Goal: Task Accomplishment & Management: Complete application form

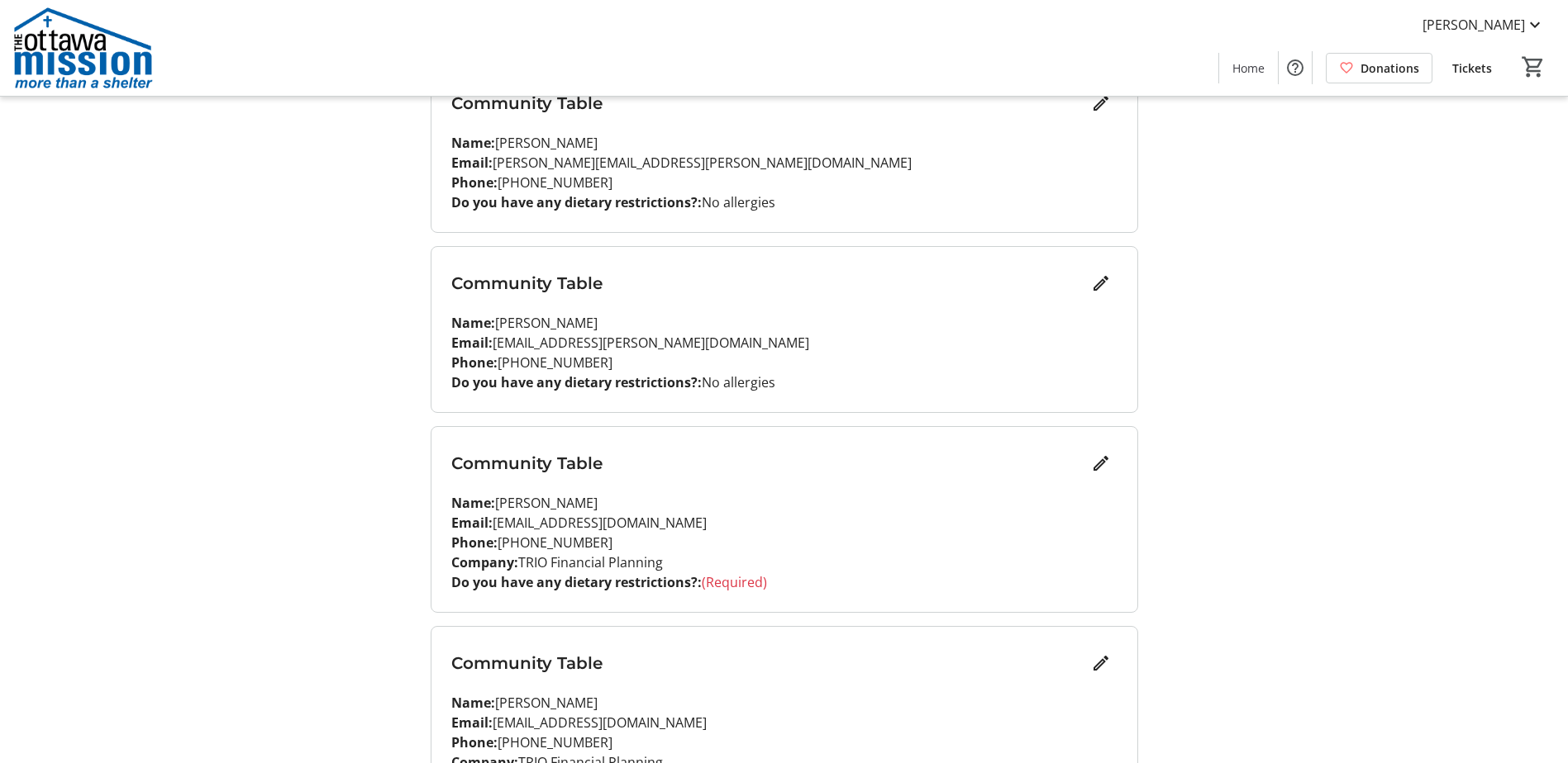
scroll to position [826, 0]
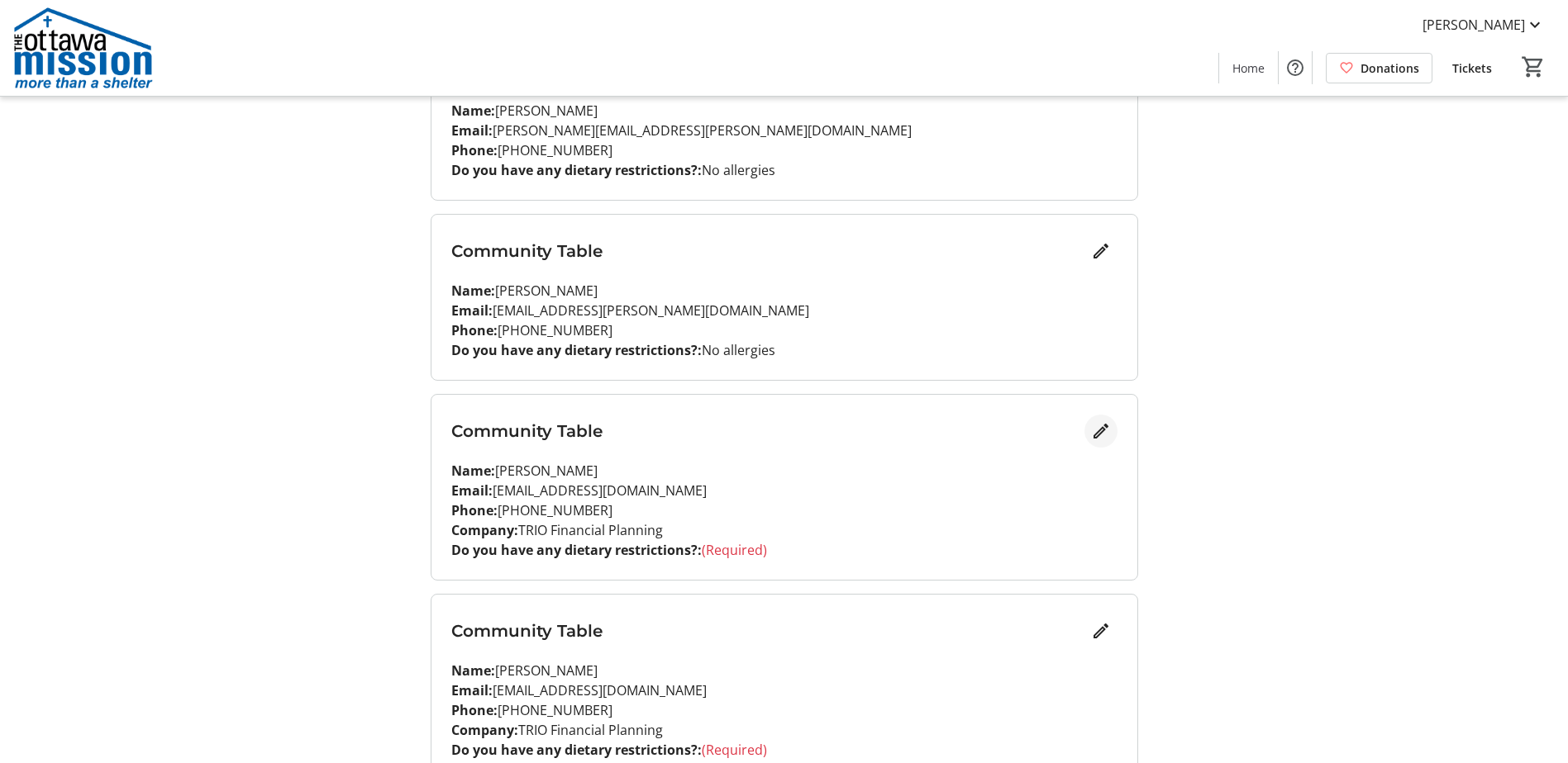
click at [1106, 432] on mat-icon "Edit" at bounding box center [1100, 431] width 20 height 20
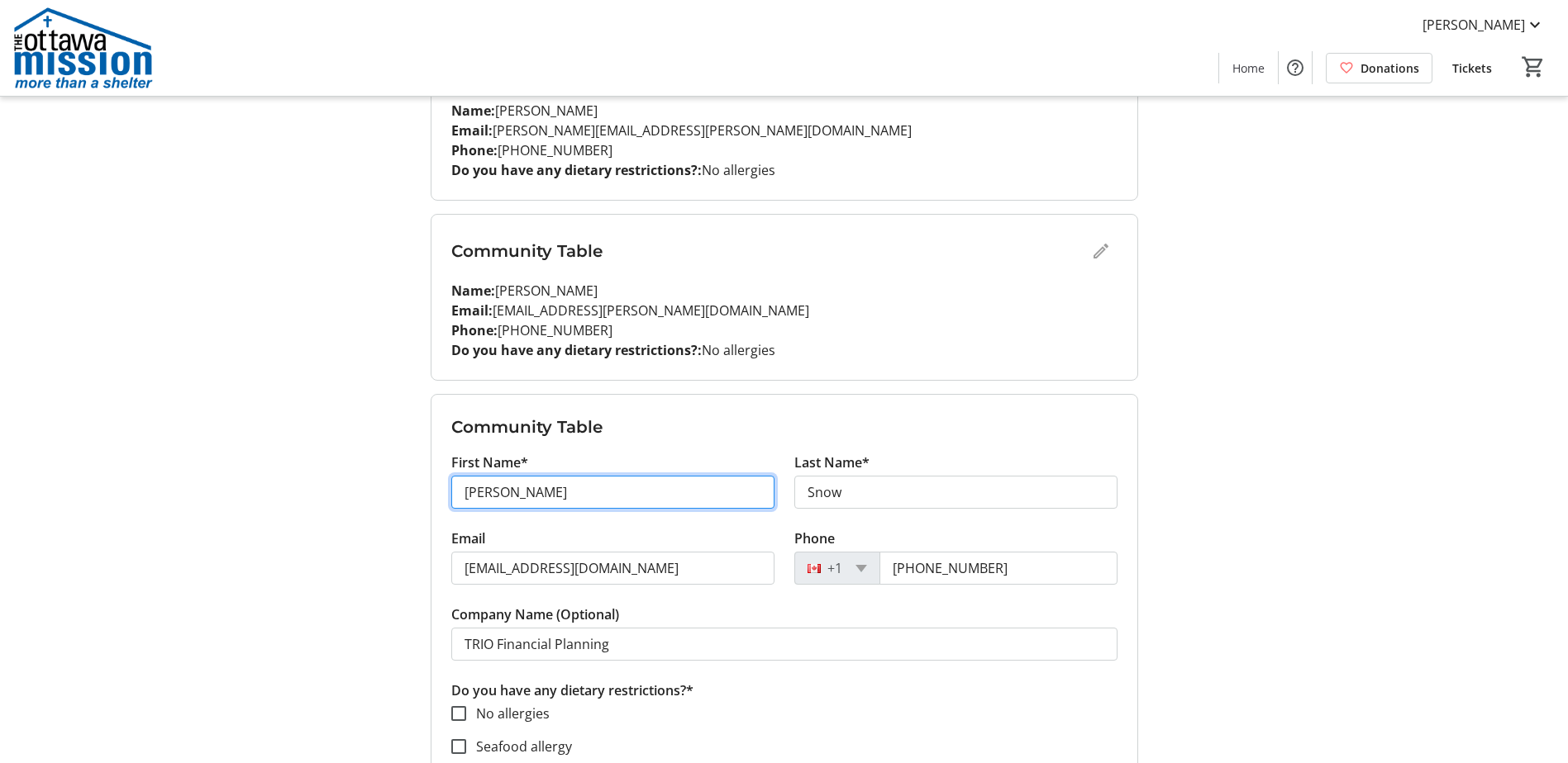
drag, startPoint x: 523, startPoint y: 492, endPoint x: 404, endPoint y: 492, distance: 119.0
click at [404, 492] on div "My Event Tickets Here you can enter guest details for each ticket. Purchased ti…" at bounding box center [784, 524] width 1091 height 2701
type input "Kit"
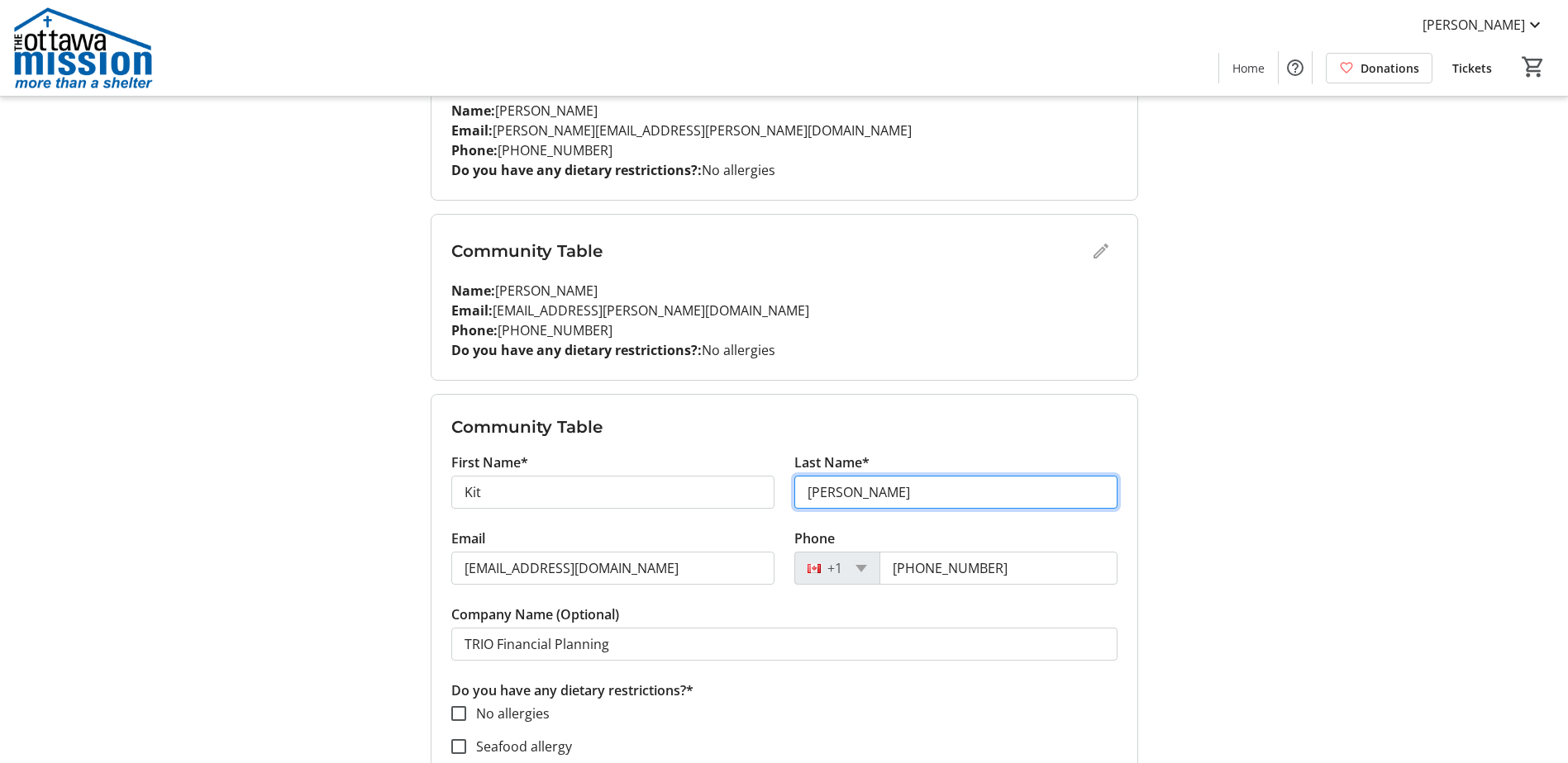
type input "[PERSON_NAME]"
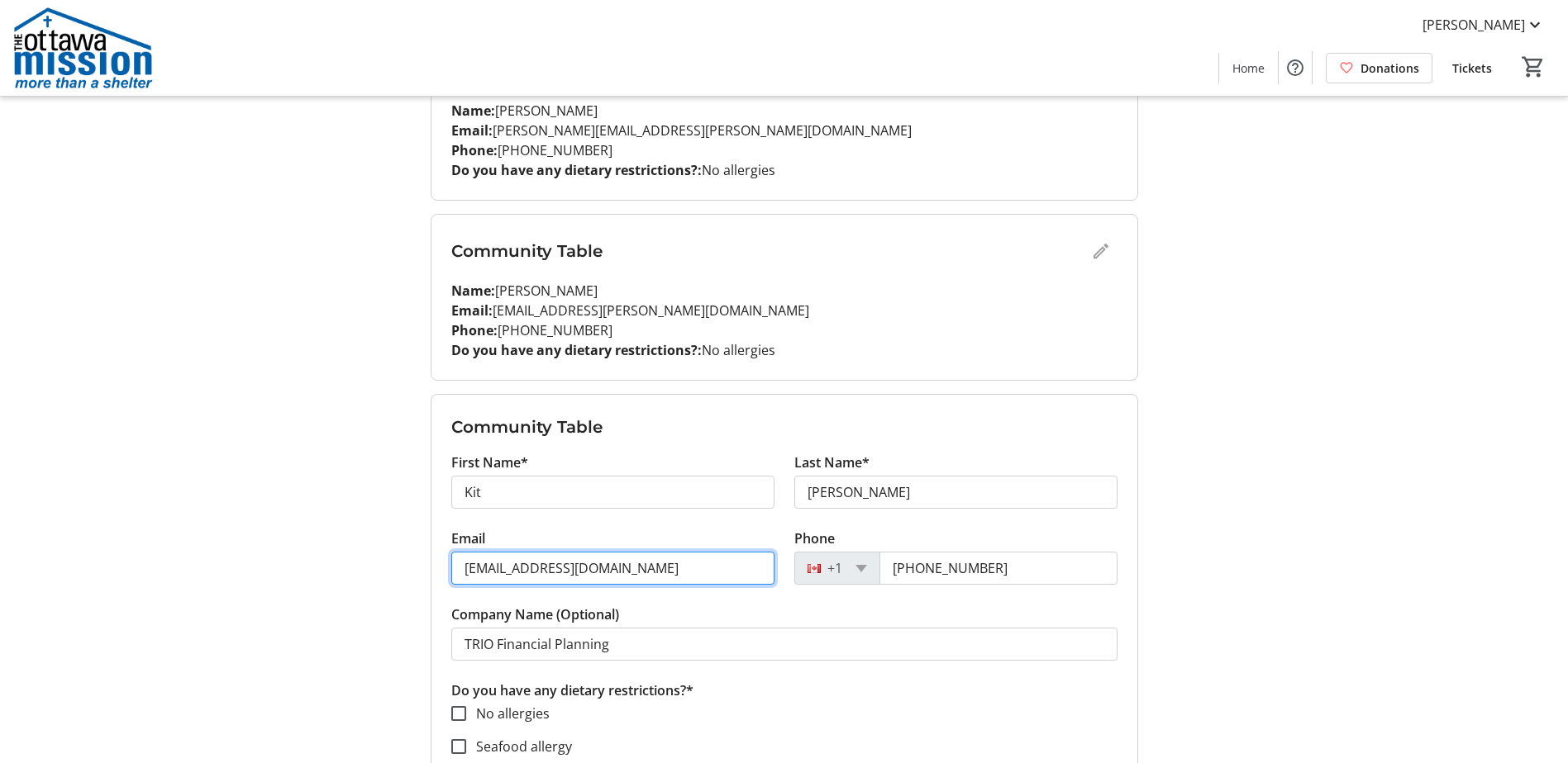
type input "[EMAIL_ADDRESS][DOMAIN_NAME]"
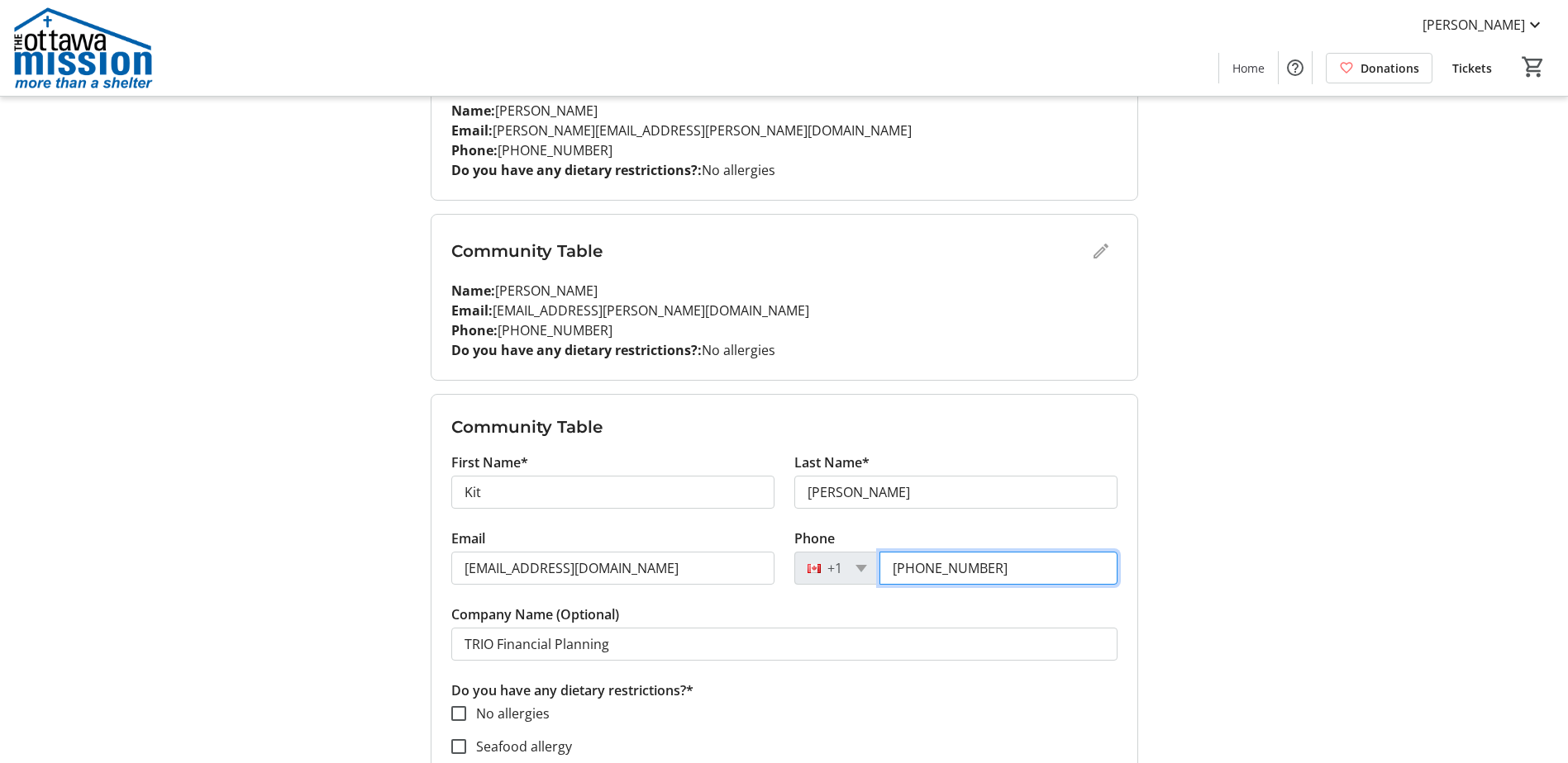
drag, startPoint x: 1000, startPoint y: 574, endPoint x: 888, endPoint y: 569, distance: 112.1
click at [888, 569] on input "[PHONE_NUMBER]" at bounding box center [998, 568] width 238 height 33
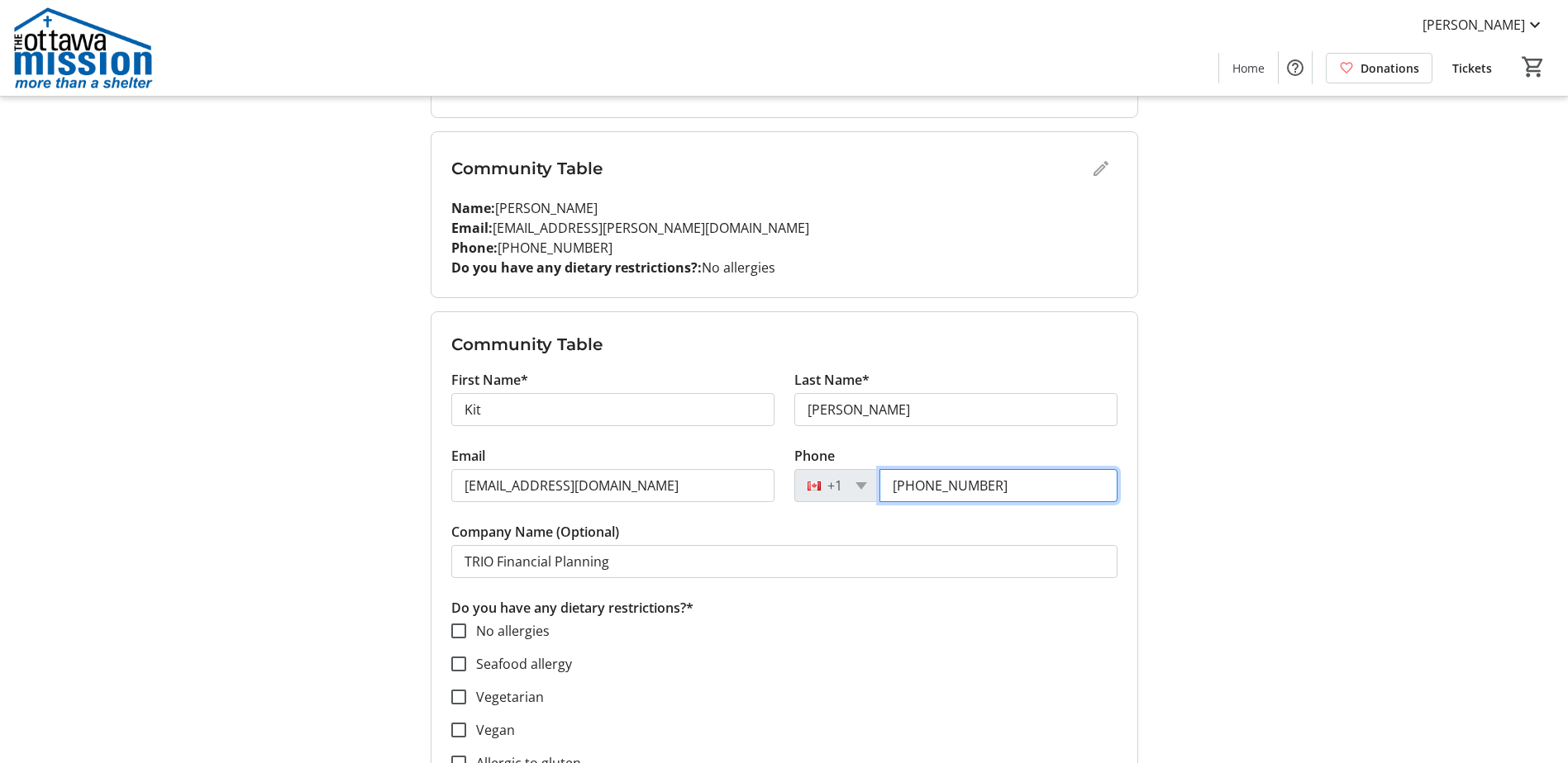
type input "[PHONE_NUMBER]"
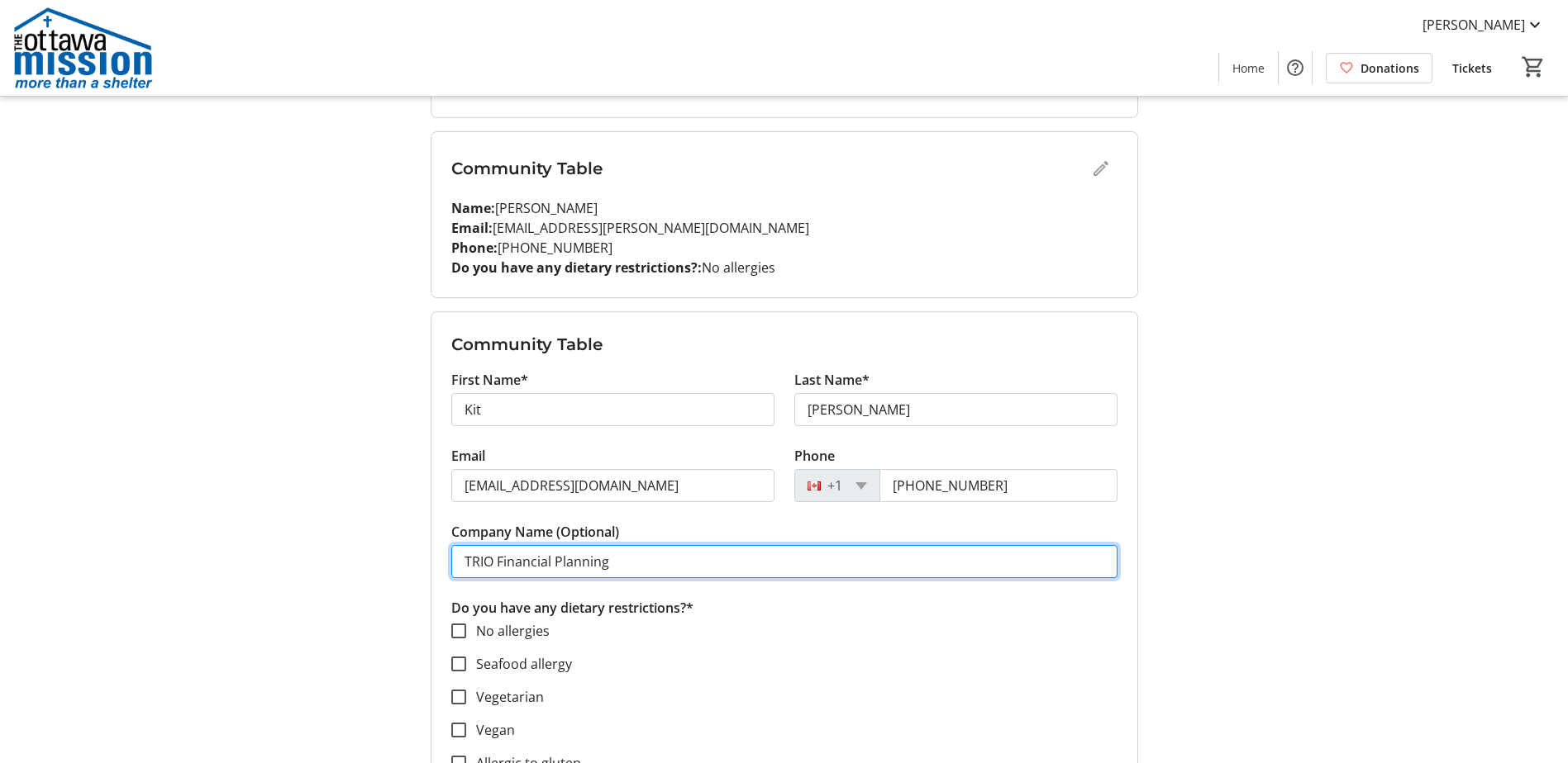
drag, startPoint x: 660, startPoint y: 556, endPoint x: 406, endPoint y: 564, distance: 254.1
click at [406, 564] on div "My Event Tickets Here you can enter guest details for each ticket. Purchased ti…" at bounding box center [784, 442] width 1091 height 2701
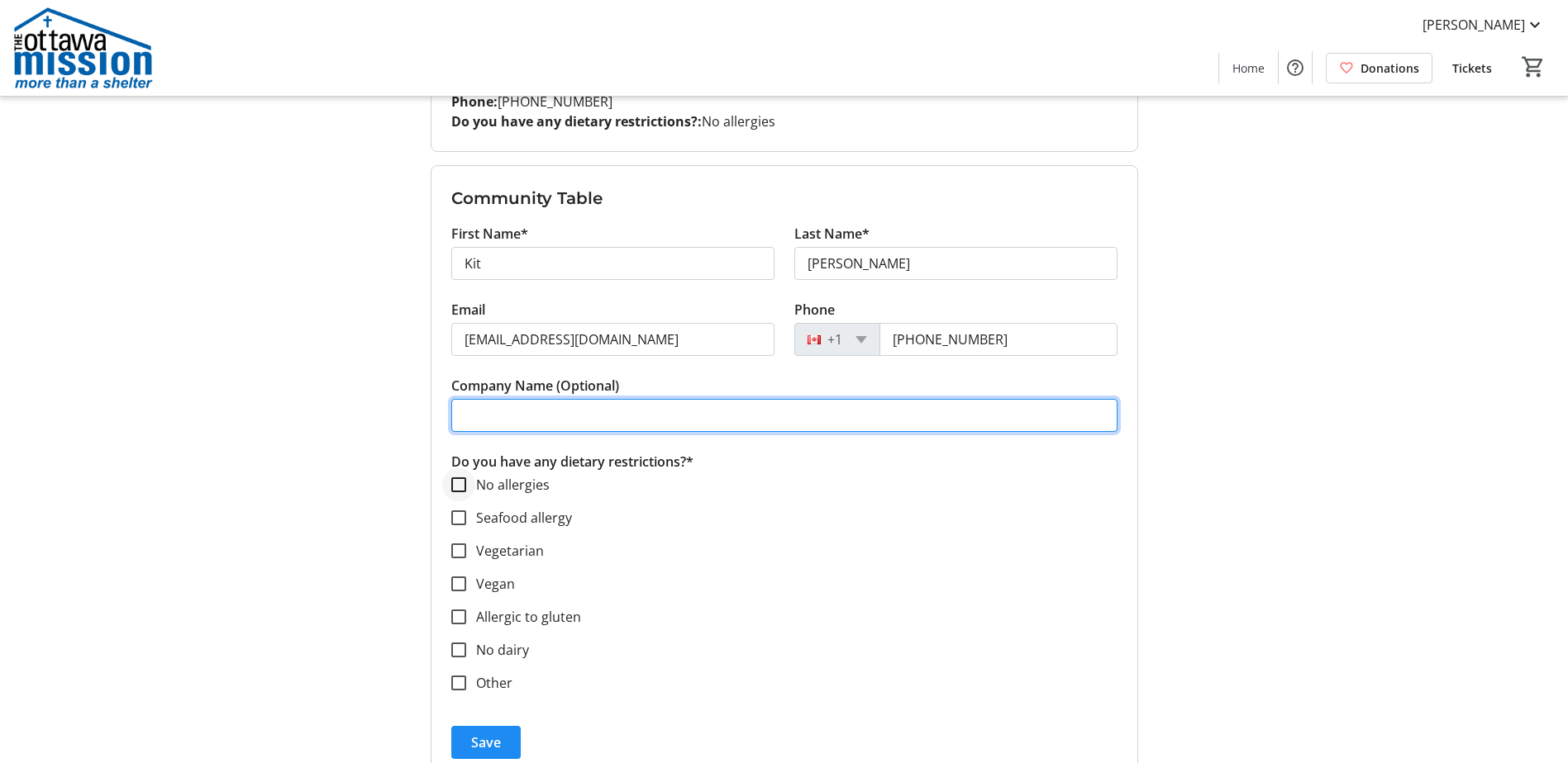
scroll to position [1074, 0]
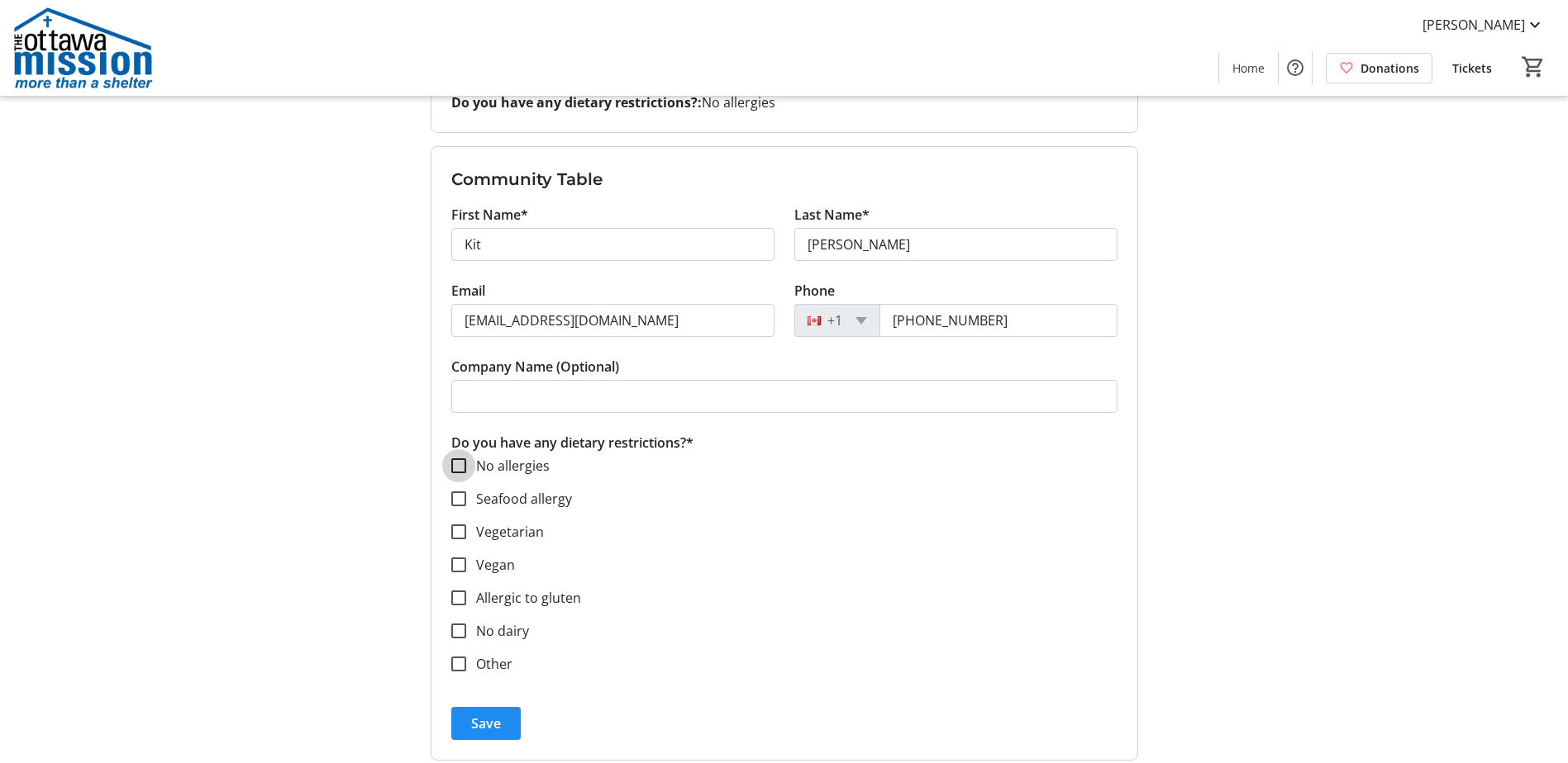
click at [462, 466] on input "No allergies" at bounding box center [458, 465] width 15 height 15
checkbox input "true"
click at [483, 730] on span "Save" at bounding box center [486, 724] width 30 height 20
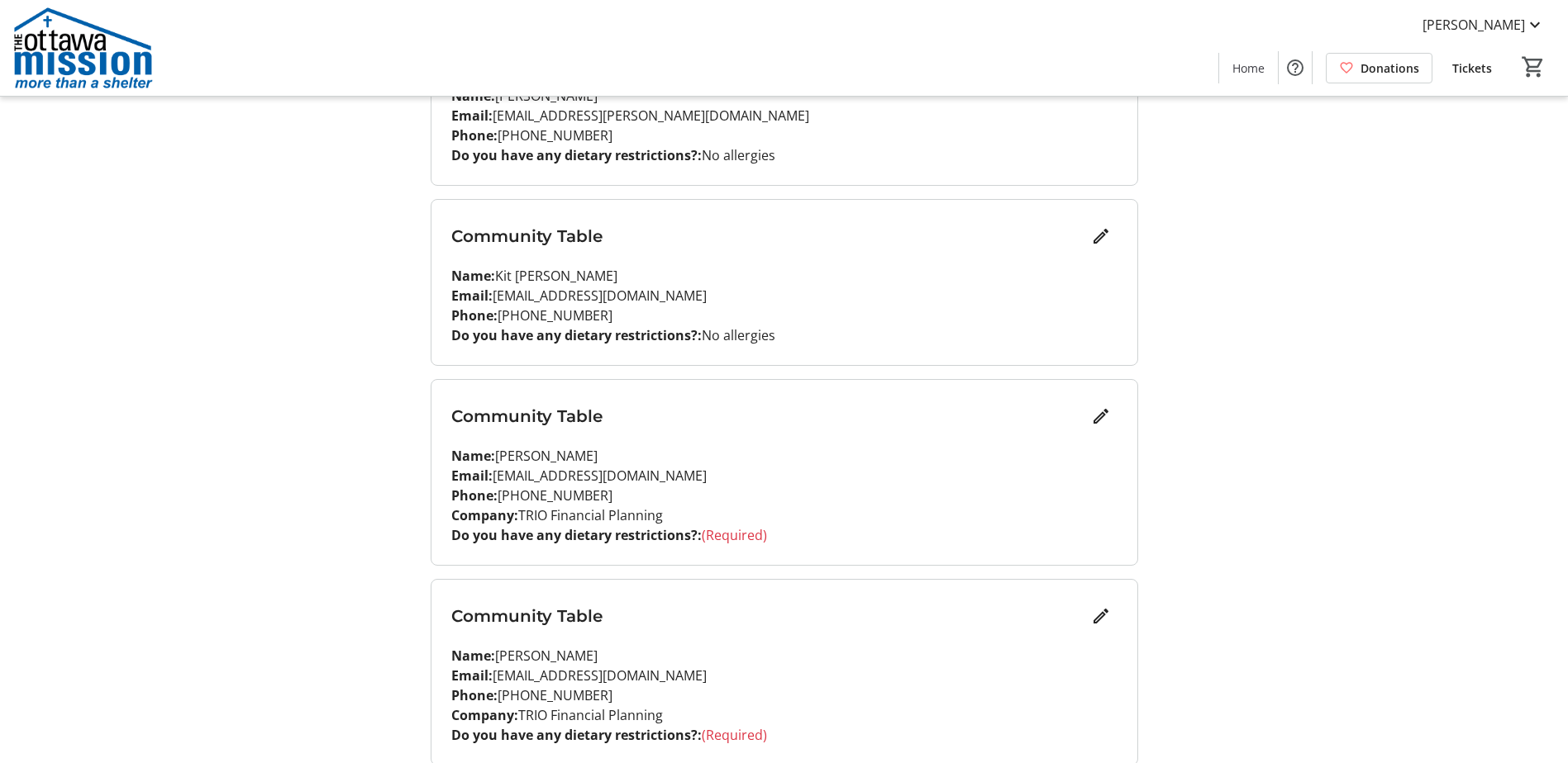
scroll to position [992, 0]
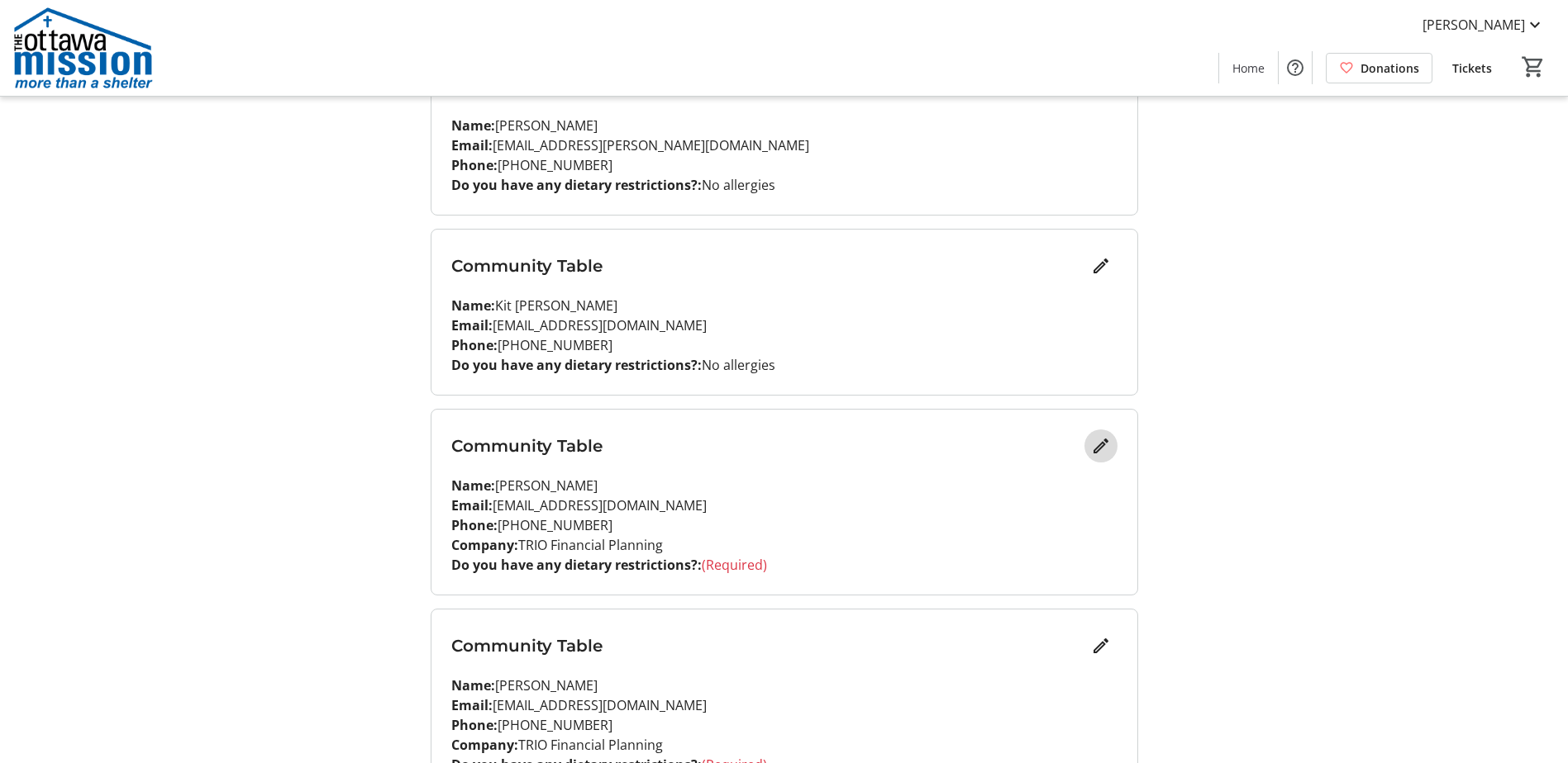
click at [1103, 444] on mat-icon "Edit" at bounding box center [1100, 445] width 20 height 20
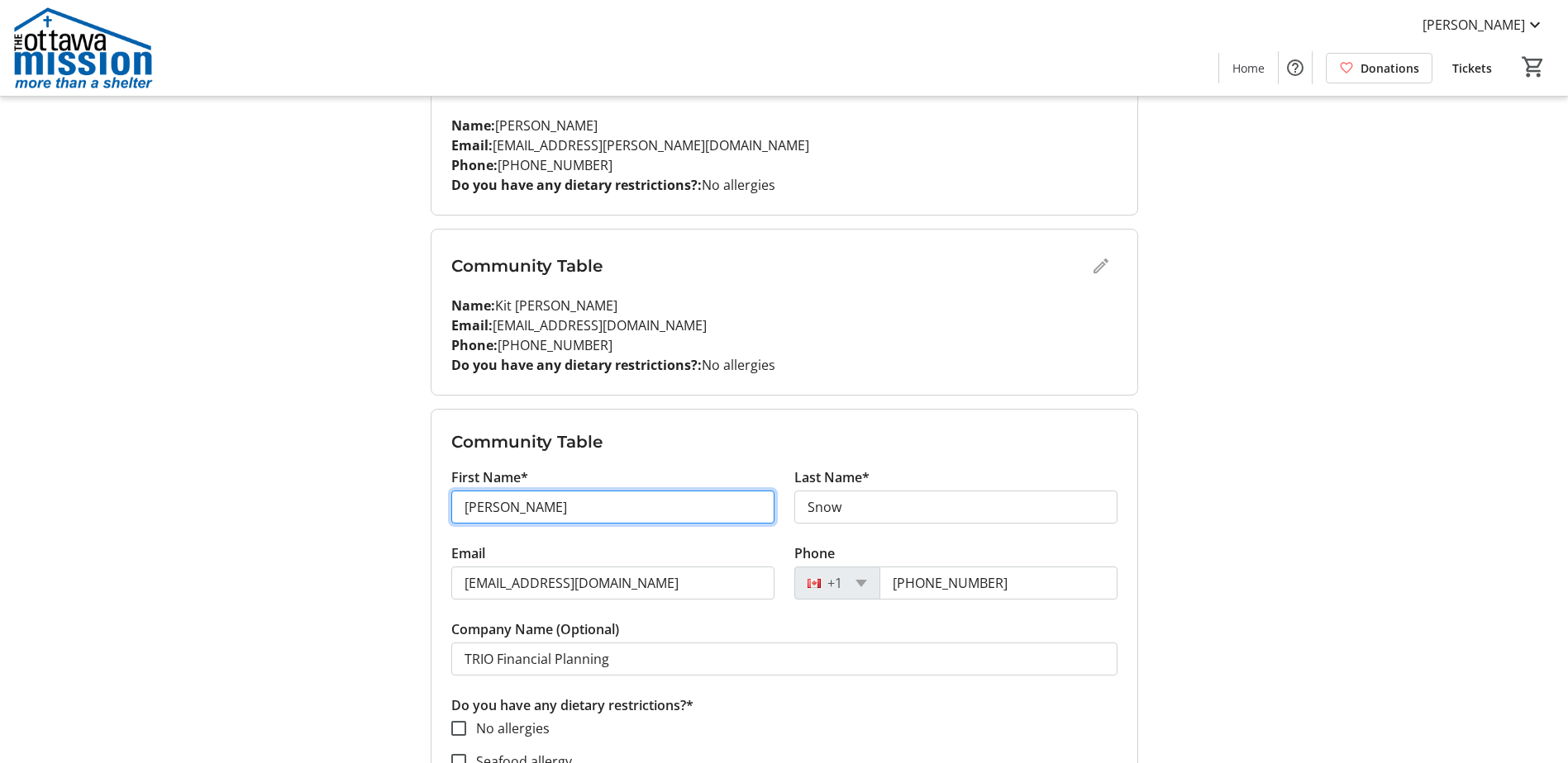
drag, startPoint x: 543, startPoint y: 510, endPoint x: 393, endPoint y: 507, distance: 150.0
click at [393, 507] on div "My Event Tickets Here you can enter guest details for each ticket. Purchased ti…" at bounding box center [784, 349] width 1091 height 2681
type input "[PERSON_NAME]"
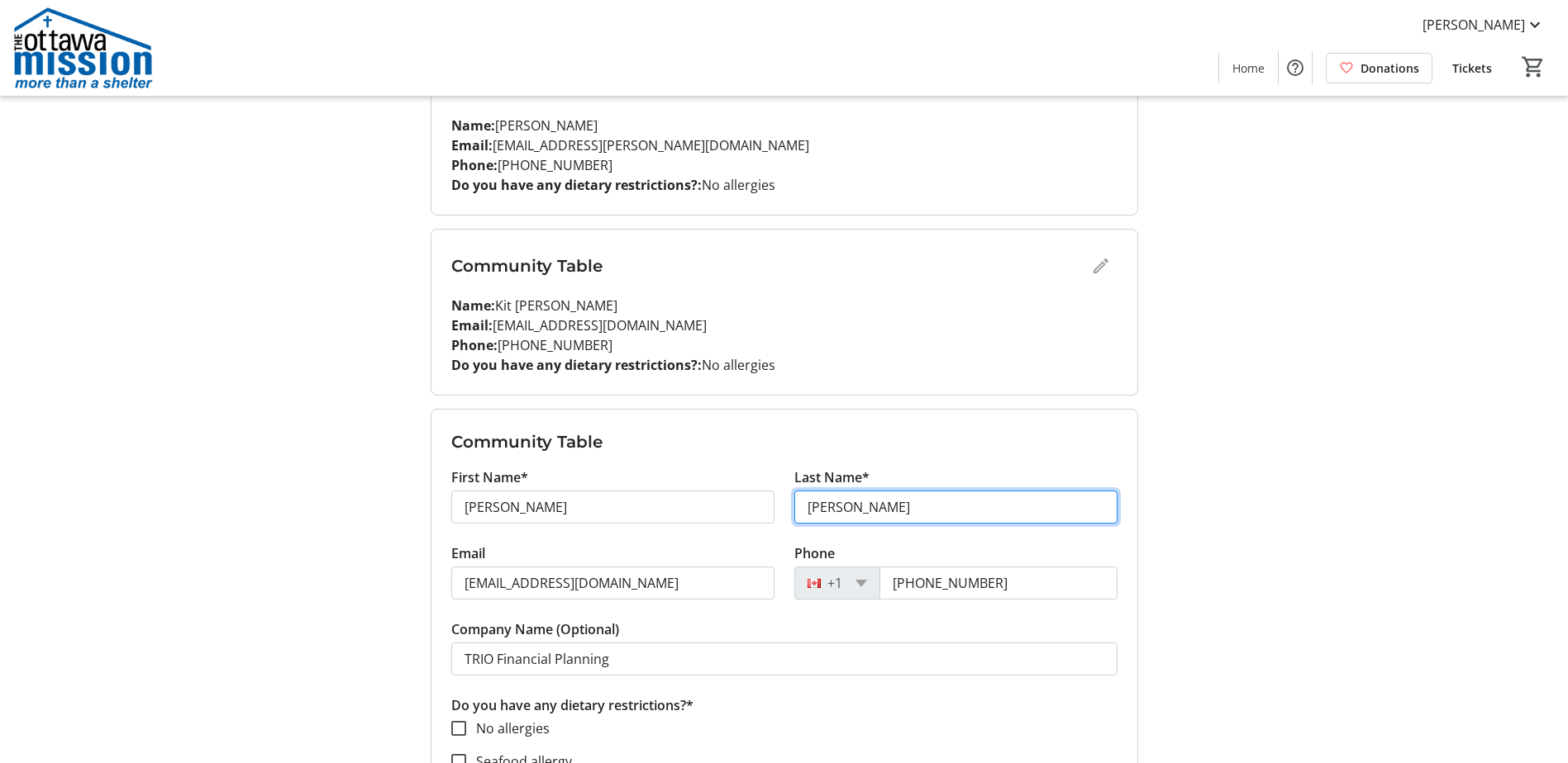
type input "[PERSON_NAME]"
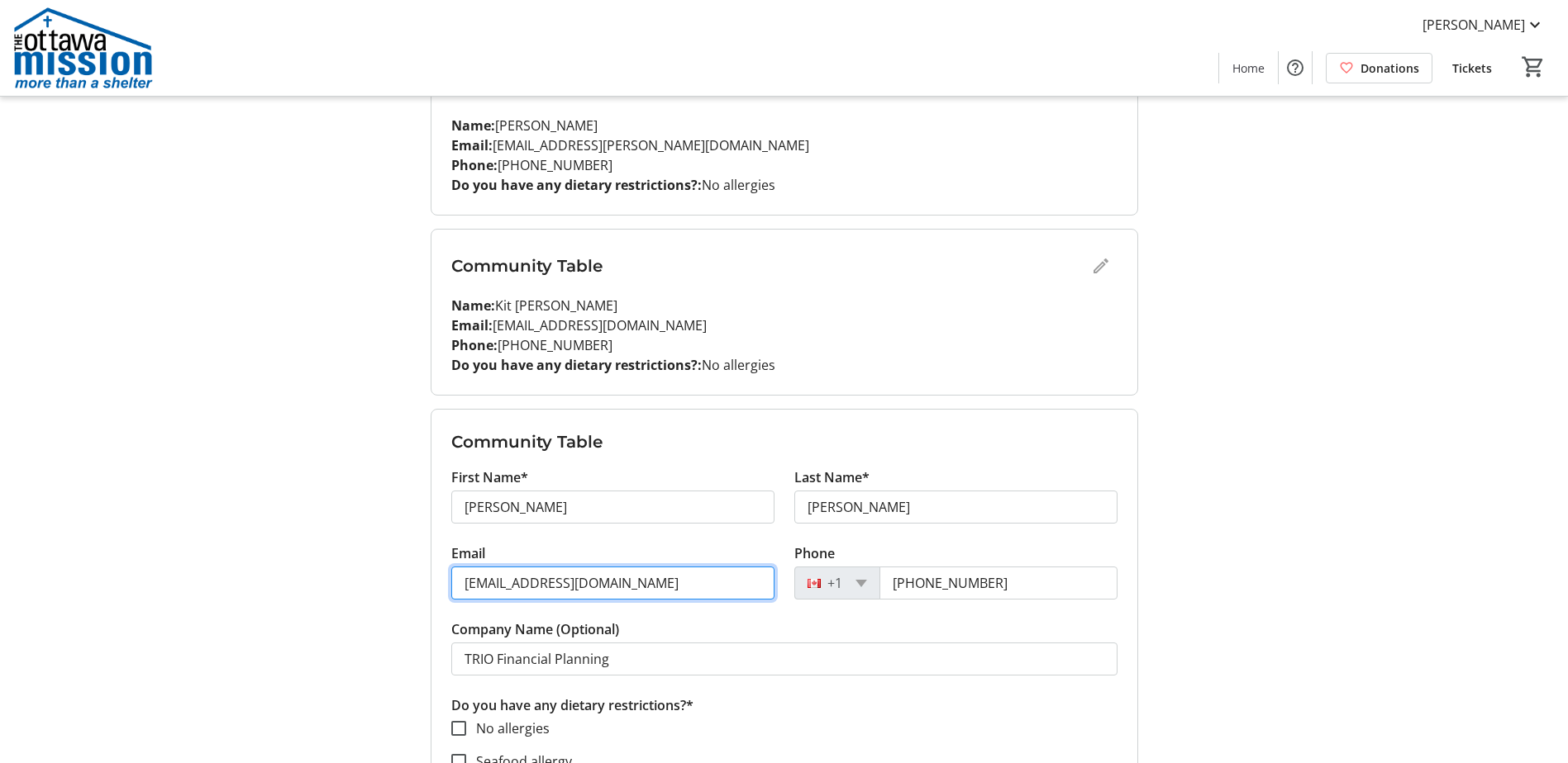
click at [668, 587] on input "[EMAIL_ADDRESS][DOMAIN_NAME]" at bounding box center [613, 583] width 323 height 33
drag, startPoint x: 668, startPoint y: 587, endPoint x: 437, endPoint y: 549, distance: 234.1
click at [437, 549] on form "Community Table First Name* [PERSON_NAME] Last Name* [PERSON_NAME] Email [EMAIL…" at bounding box center [785, 717] width 706 height 613
type input "[EMAIL_ADDRESS][DOMAIN_NAME]"
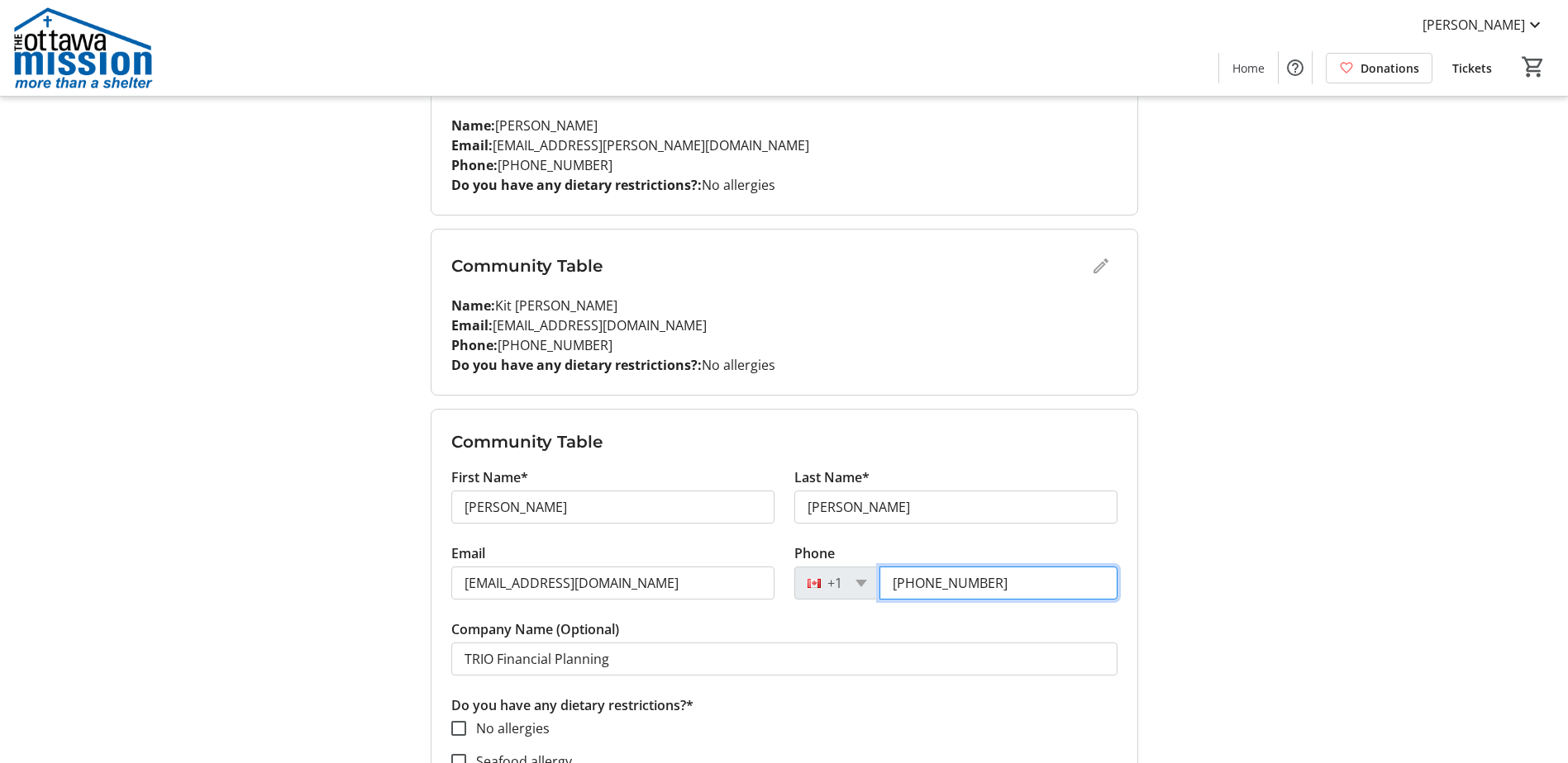
type input "[PHONE_NUMBER]"
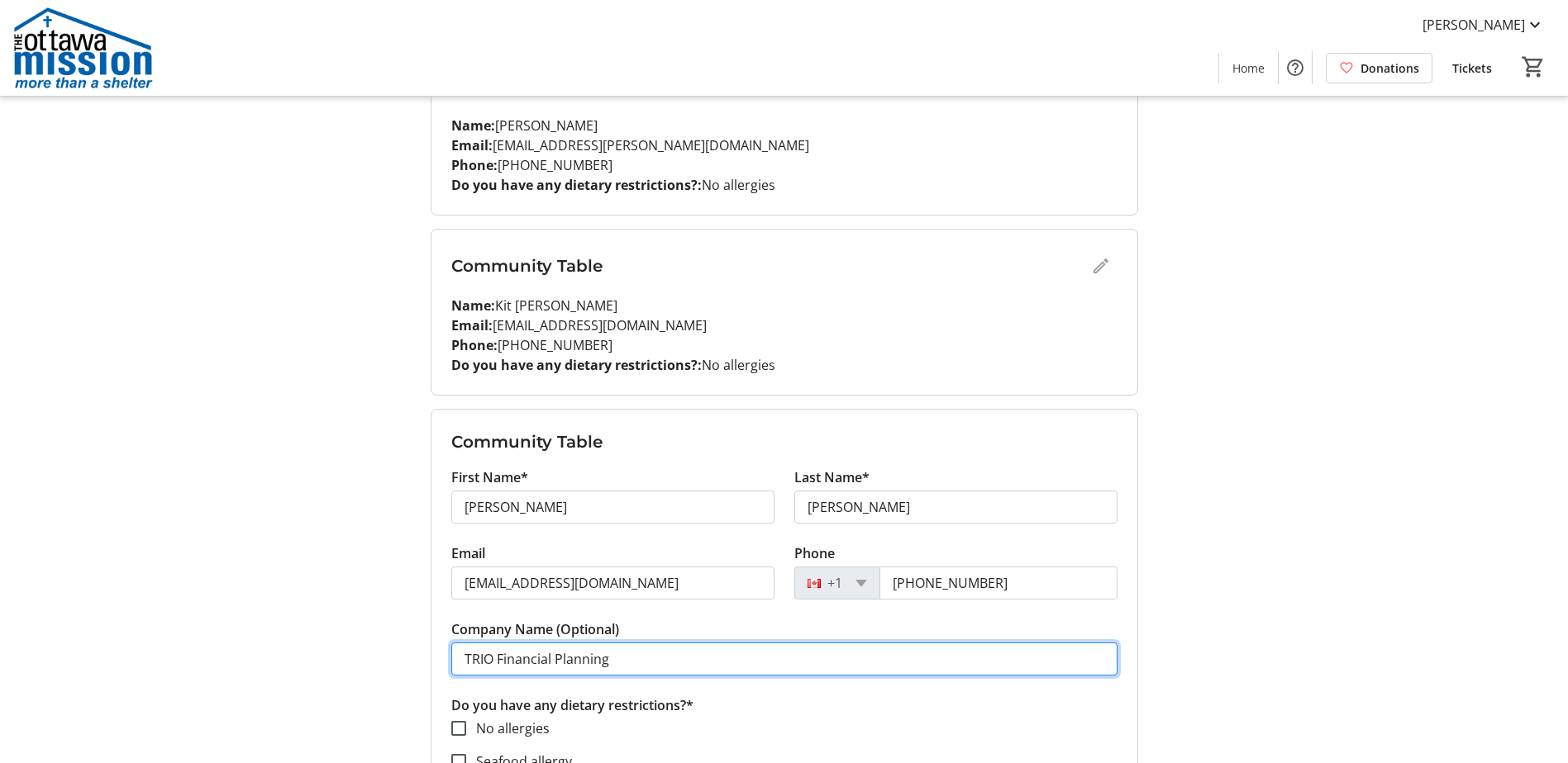
drag, startPoint x: 623, startPoint y: 661, endPoint x: 434, endPoint y: 654, distance: 189.1
click at [434, 654] on form "Community Table First Name* [PERSON_NAME] Last Name* [PERSON_NAME] Email [EMAIL…" at bounding box center [785, 717] width 706 height 613
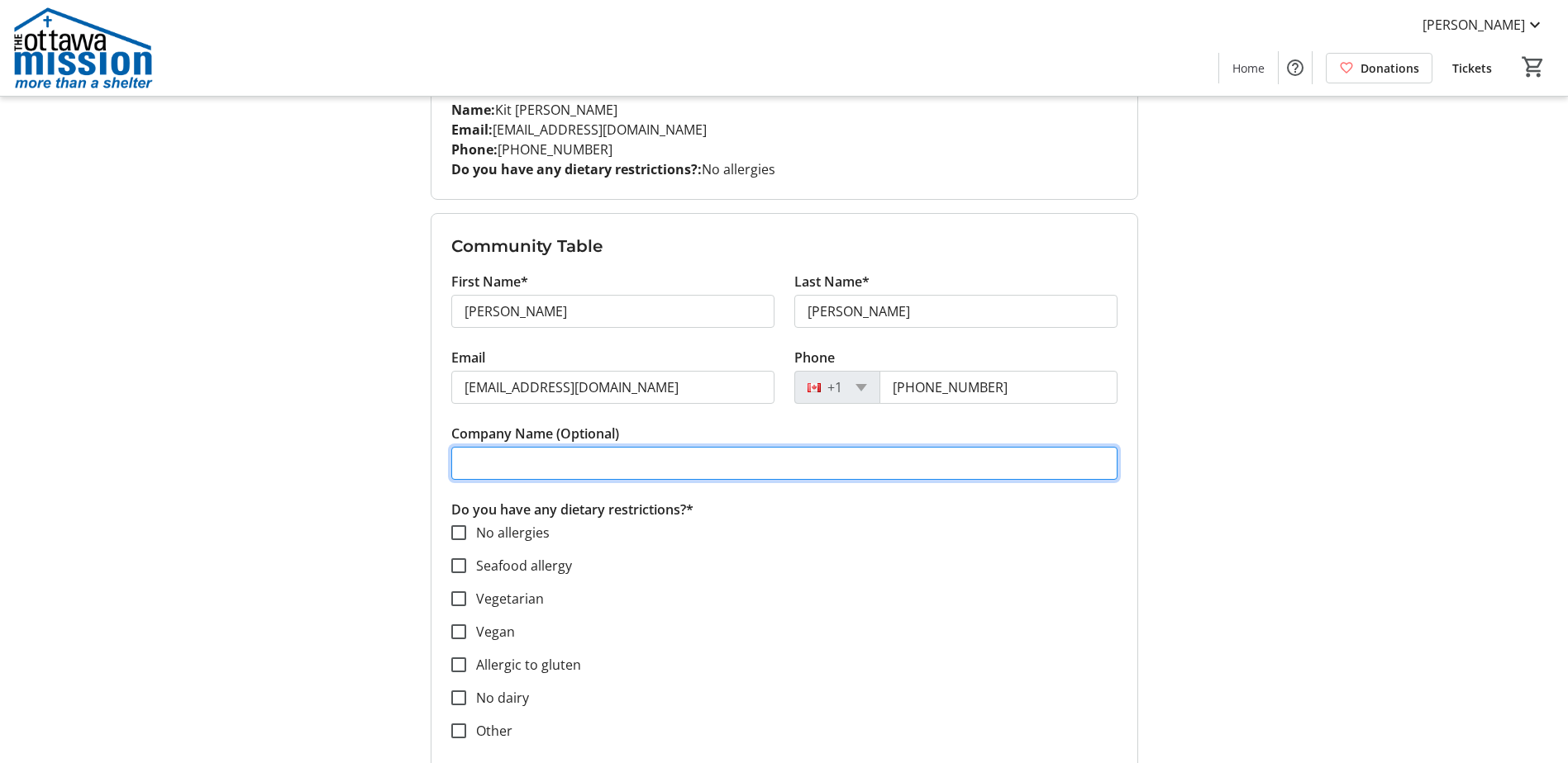
scroll to position [1239, 0]
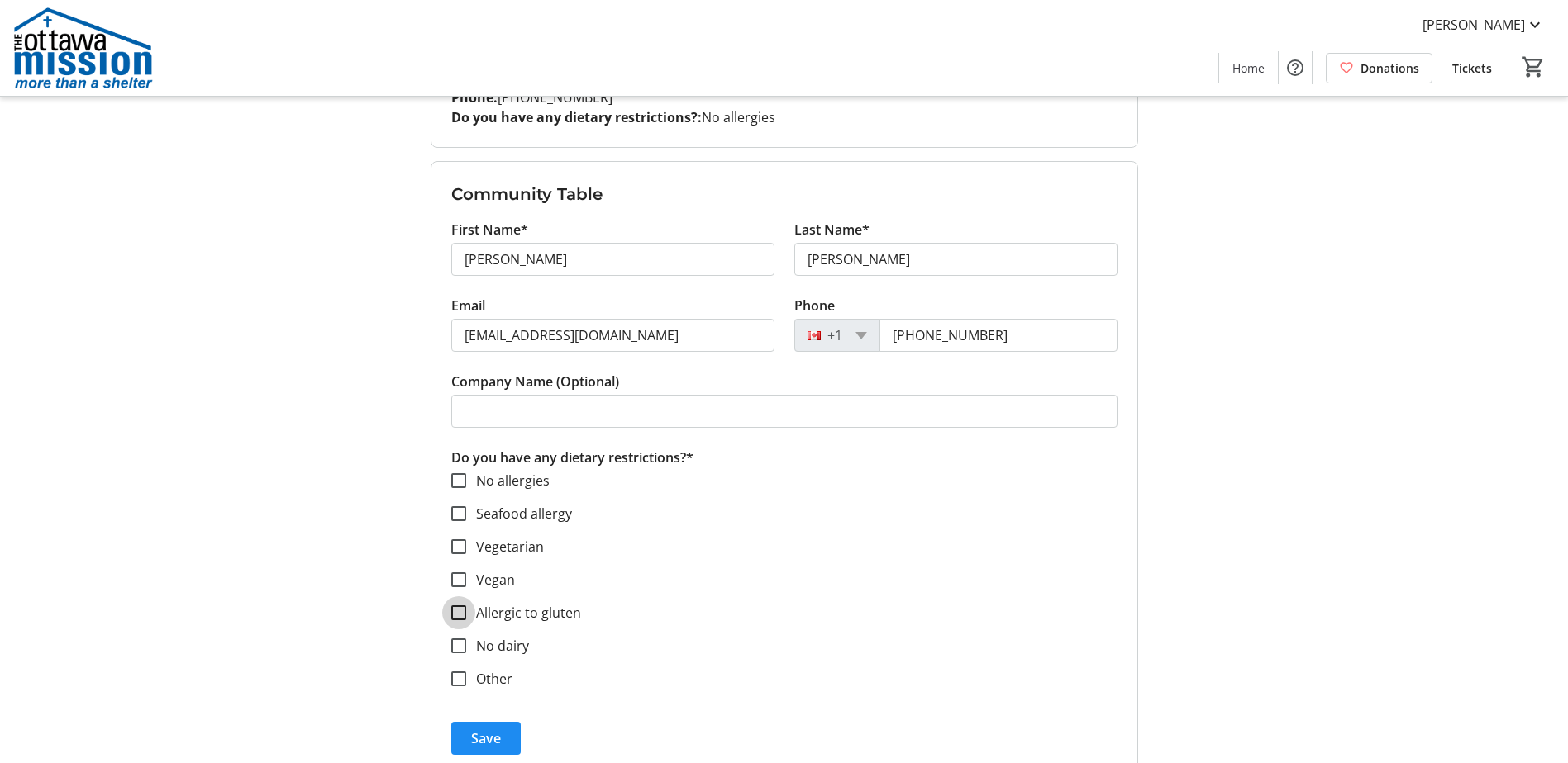
click at [458, 615] on input "Allergic to gluten" at bounding box center [458, 612] width 15 height 15
checkbox input "true"
click at [488, 739] on span "Save" at bounding box center [486, 738] width 30 height 20
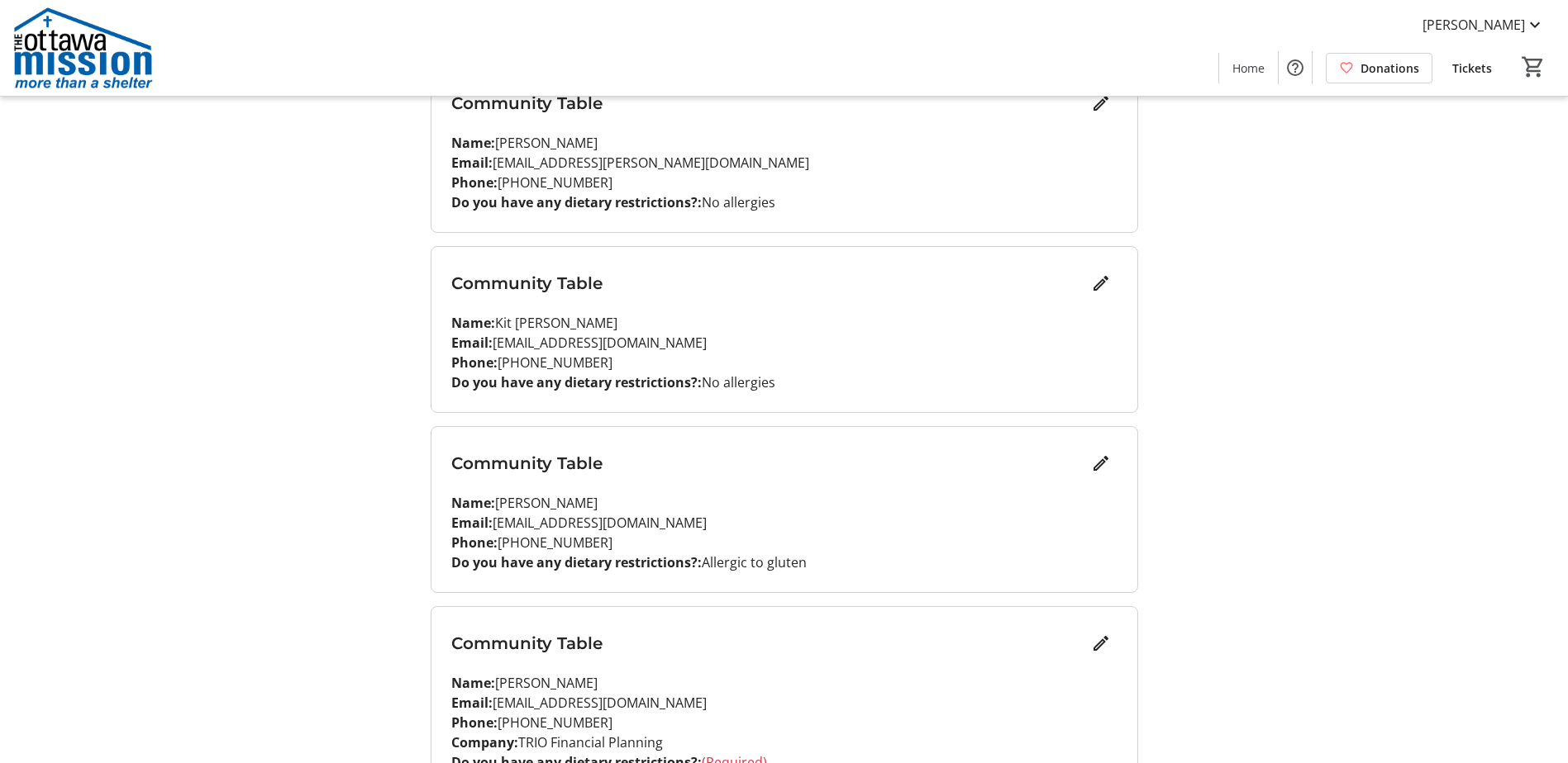
scroll to position [561, 0]
